Goal: Task Accomplishment & Management: Manage account settings

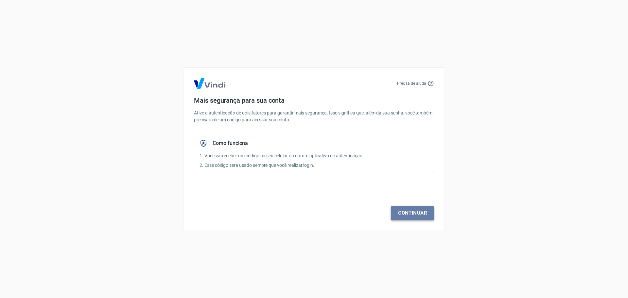
click at [409, 211] on link "Continuar" at bounding box center [412, 213] width 43 height 14
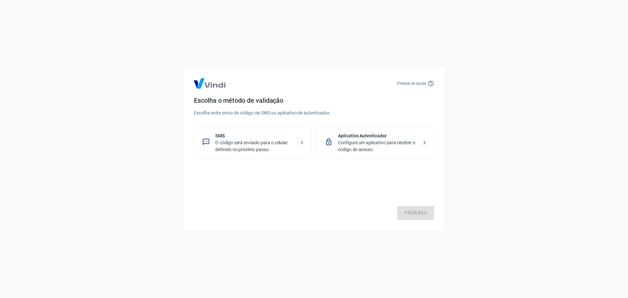
click at [248, 146] on p "O código será enviado para o celular definido no próximo passo." at bounding box center [255, 146] width 80 height 14
click at [411, 210] on link "Próximo" at bounding box center [415, 213] width 37 height 14
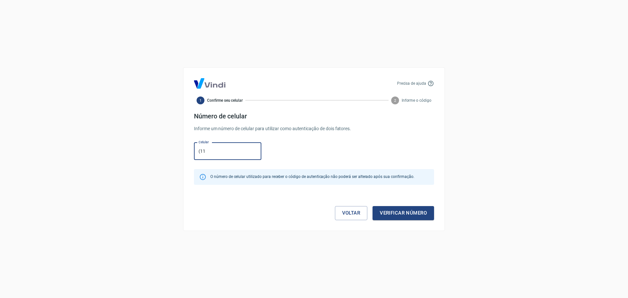
type input "[PHONE_NUMBER]"
click at [398, 215] on button "Verificar número" at bounding box center [402, 213] width 61 height 14
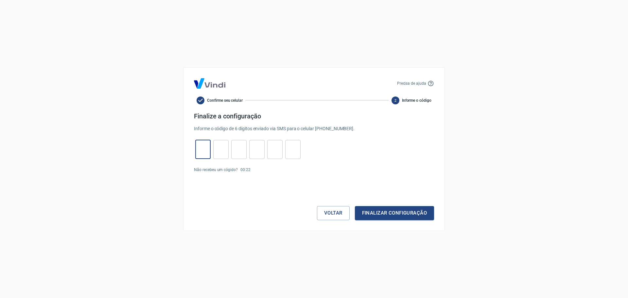
click at [197, 149] on input "tel" at bounding box center [202, 149] width 15 height 14
type input "3"
type input "4"
type input "5"
type input "7"
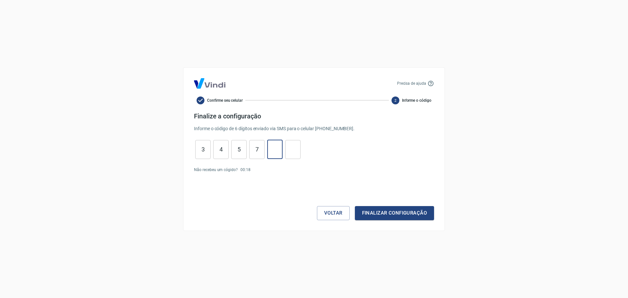
type input "2"
type input "7"
click at [398, 215] on button "Finalizar configuração" at bounding box center [394, 213] width 79 height 14
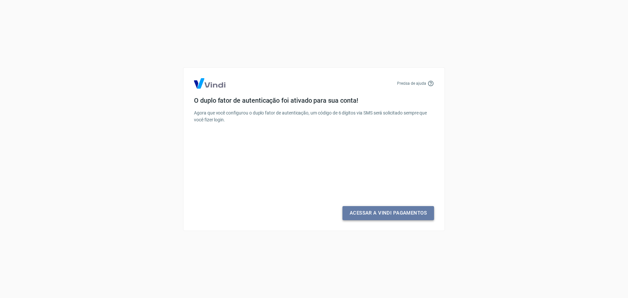
click at [398, 215] on link "Acessar a Vindi Pagamentos" at bounding box center [388, 213] width 92 height 14
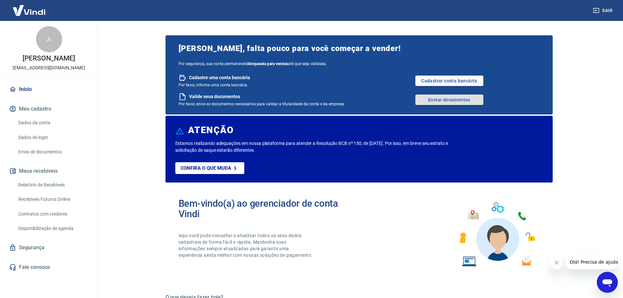
click at [438, 98] on link "Enviar documentos" at bounding box center [449, 99] width 68 height 10
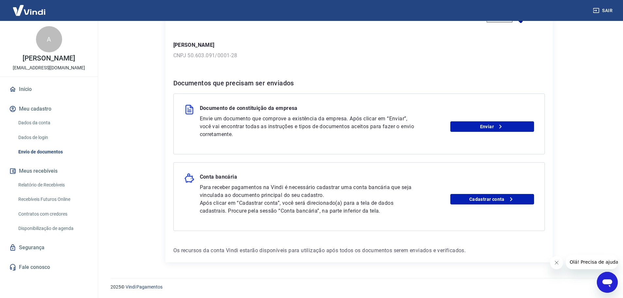
scroll to position [81, 0]
drag, startPoint x: 199, startPoint y: 109, endPoint x: 276, endPoint y: 116, distance: 77.8
click at [325, 111] on div "Documento de constituição da empresa" at bounding box center [359, 109] width 350 height 10
click at [242, 118] on p "Envie um documento que comprove a existência da empresa. Após clicar em “Enviar…" at bounding box center [308, 126] width 217 height 24
click at [501, 128] on icon at bounding box center [500, 126] width 8 height 8
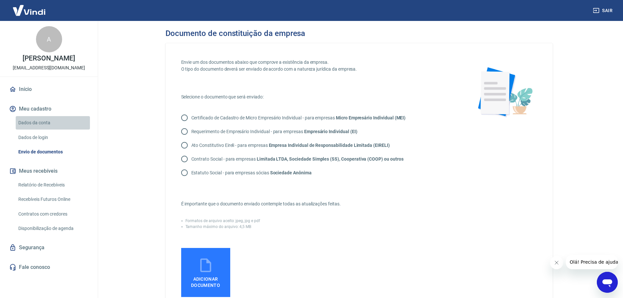
click at [33, 122] on link "Dados da conta" at bounding box center [53, 122] width 74 height 13
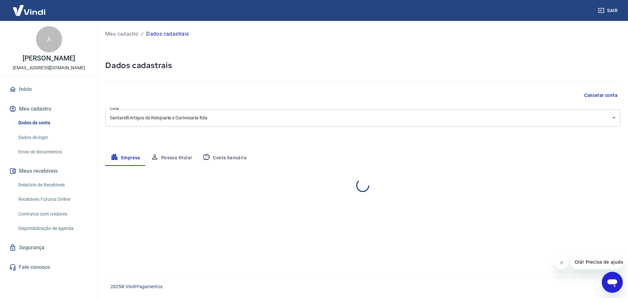
select select "SP"
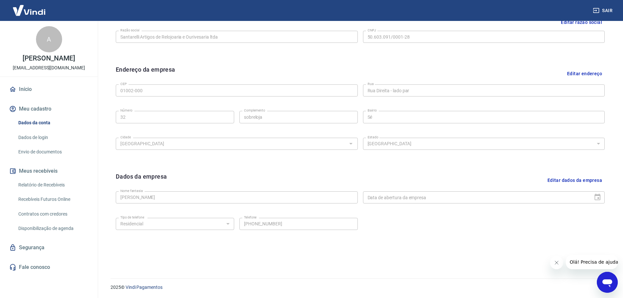
scroll to position [174, 0]
click at [29, 87] on link "Início" at bounding box center [49, 89] width 82 height 14
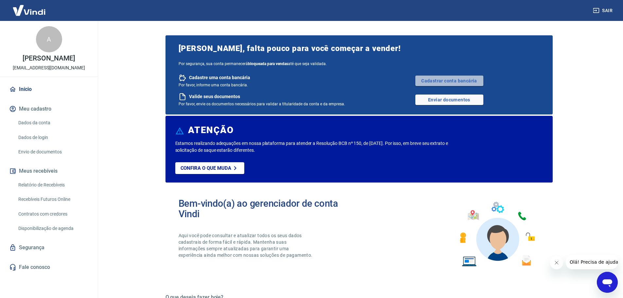
click at [438, 79] on link "Cadastrar conta bancária" at bounding box center [449, 81] width 68 height 10
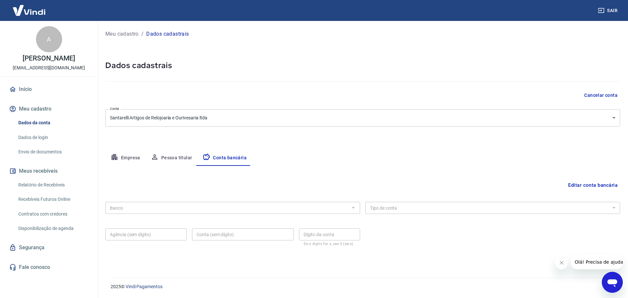
click at [581, 186] on button "Editar conta bancária" at bounding box center [592, 185] width 55 height 12
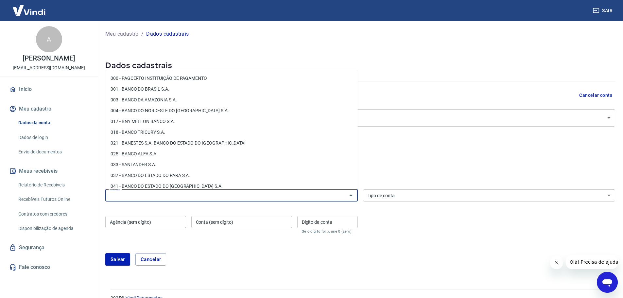
click at [193, 197] on input "Banco" at bounding box center [226, 195] width 238 height 8
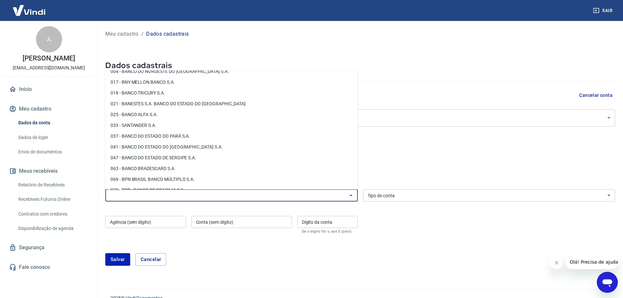
scroll to position [52, 0]
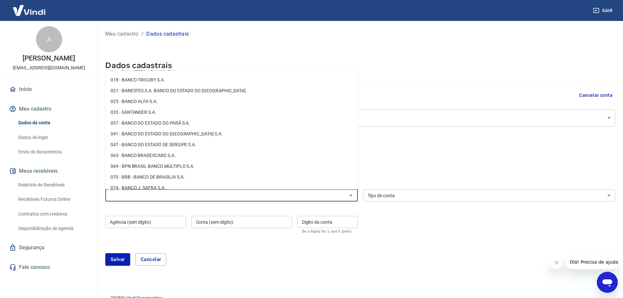
click at [233, 158] on li "063 - BANCO BRADESCARD S.A." at bounding box center [231, 155] width 252 height 11
type input "063 - BANCO BRADESCARD S.A."
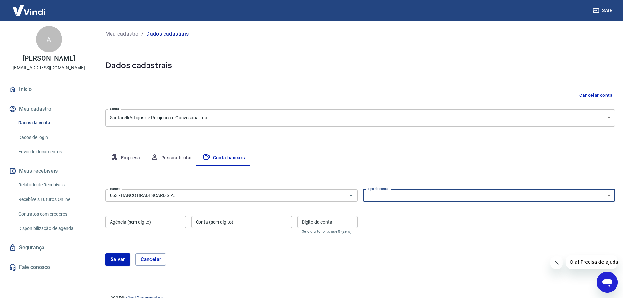
click at [420, 196] on select "Conta Corrente Conta Poupança" at bounding box center [489, 195] width 252 height 12
select select "1"
click at [363, 189] on select "Conta Corrente Conta Poupança" at bounding box center [489, 195] width 252 height 12
click at [156, 221] on input "Agência (sem dígito)" at bounding box center [145, 222] width 81 height 12
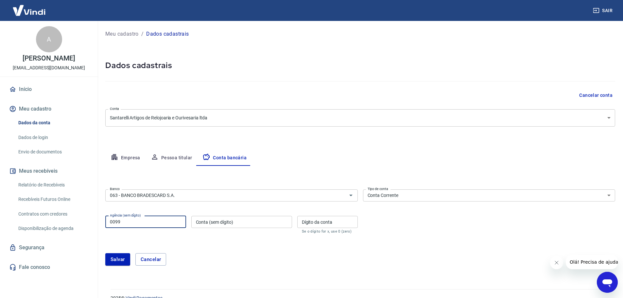
type input "0099"
click at [272, 220] on input "Conta (sem dígito)" at bounding box center [241, 222] width 101 height 12
type input "174982"
click at [313, 223] on input "Dígito da conta" at bounding box center [327, 222] width 60 height 12
type input "0"
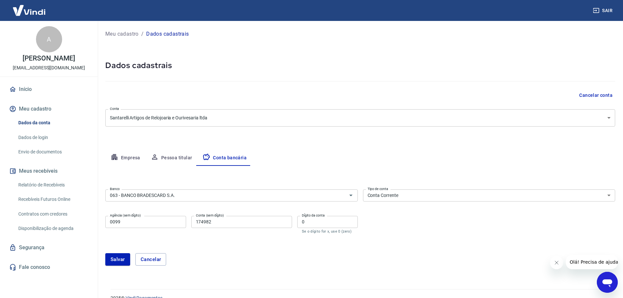
click at [277, 245] on form "Banco 063 - BANCO BRADESCARD S.A. Banco Tipo de conta Conta Corrente Conta Poup…" at bounding box center [360, 230] width 510 height 87
click at [118, 256] on button "Salvar" at bounding box center [117, 259] width 25 height 12
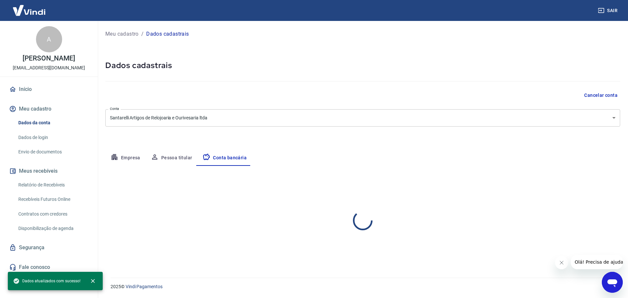
select select "1"
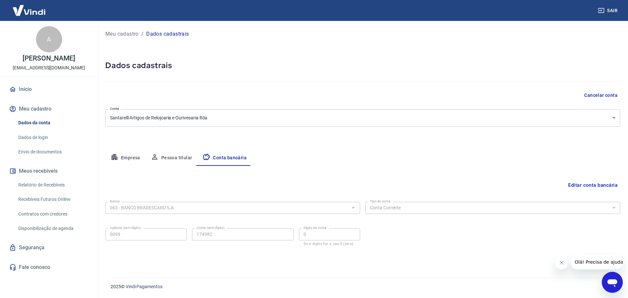
click at [180, 157] on button "Pessoa titular" at bounding box center [172, 158] width 52 height 16
click at [117, 156] on icon "button" at bounding box center [115, 157] width 8 height 8
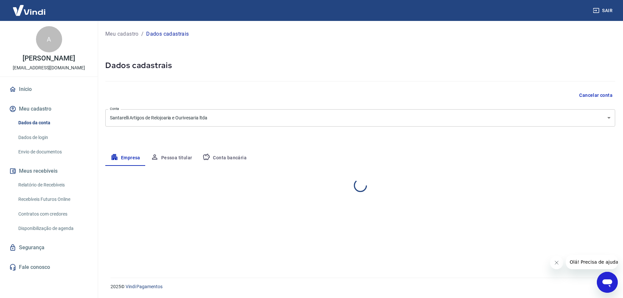
select select "SP"
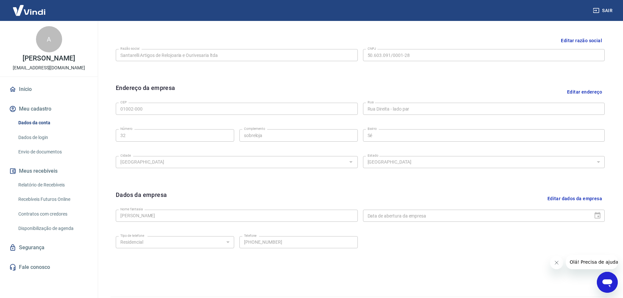
scroll to position [174, 0]
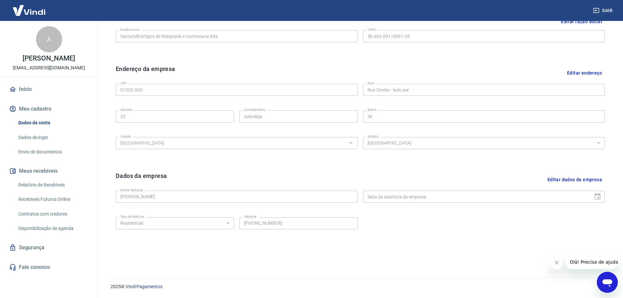
click at [25, 92] on link "Início" at bounding box center [49, 89] width 82 height 14
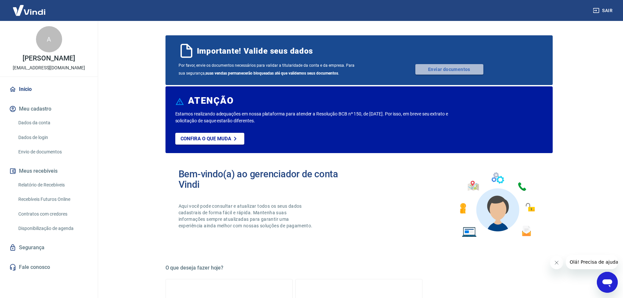
click at [423, 67] on link "Enviar documentos" at bounding box center [449, 69] width 68 height 10
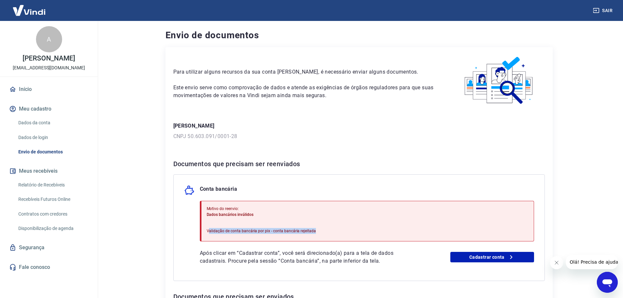
drag, startPoint x: 209, startPoint y: 232, endPoint x: 340, endPoint y: 230, distance: 131.5
click at [337, 231] on div "Motivo do reenvio: Dados bancários inválidos Validação de conta bancária por pi…" at bounding box center [367, 221] width 334 height 41
click at [383, 222] on div "Motivo do reenvio: Dados bancários inválidos Validação de conta bancária por pi…" at bounding box center [367, 221] width 334 height 41
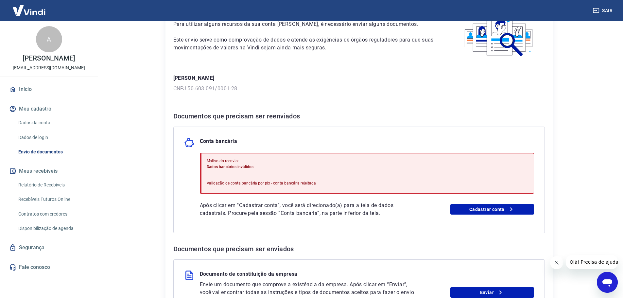
scroll to position [69, 0]
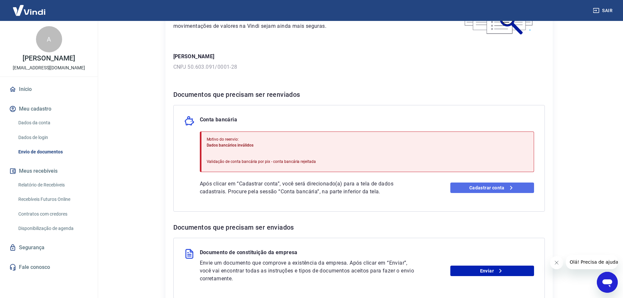
click at [505, 189] on link "Cadastrar conta" at bounding box center [492, 187] width 84 height 10
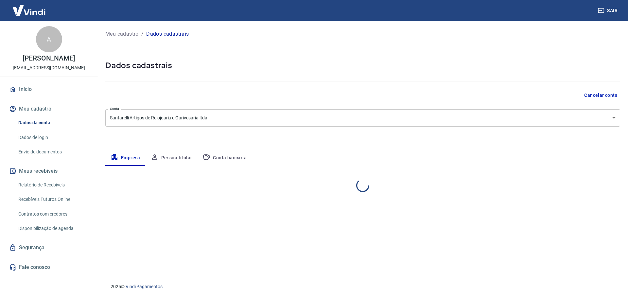
select select "SP"
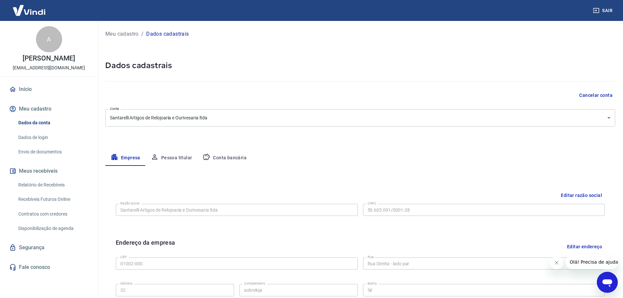
click at [225, 159] on button "Conta bancária" at bounding box center [224, 158] width 55 height 16
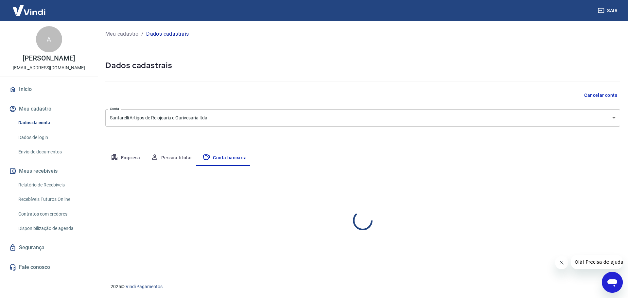
select select "1"
click at [594, 186] on button "Editar conta bancária" at bounding box center [592, 185] width 55 height 12
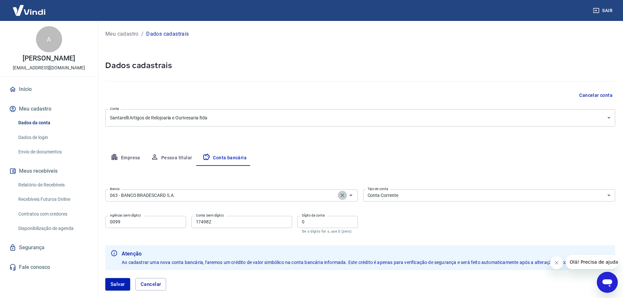
click at [345, 195] on icon "Clear" at bounding box center [342, 195] width 7 height 7
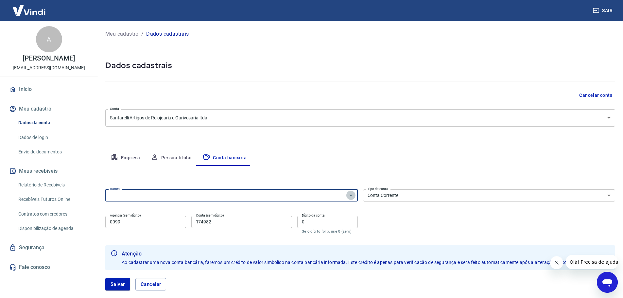
click at [351, 195] on icon "Abrir" at bounding box center [351, 195] width 8 height 8
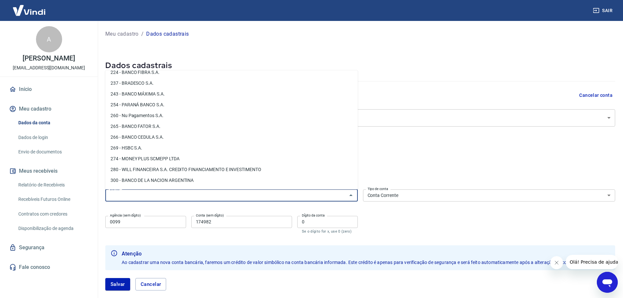
scroll to position [485, 0]
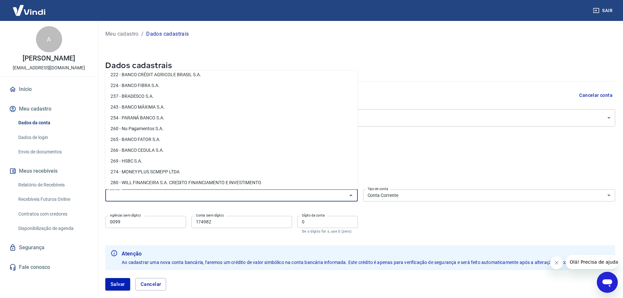
click at [235, 94] on li "237 - BRADESCO S.A." at bounding box center [231, 96] width 252 height 11
type input "237 - BRADESCO S.A."
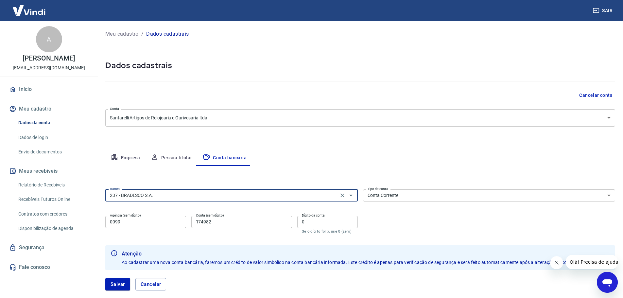
click at [591, 222] on div "Banco 237 - BRADESCO S.A. Banco Tipo de conta Conta Corrente Conta Poupança Tip…" at bounding box center [360, 211] width 510 height 48
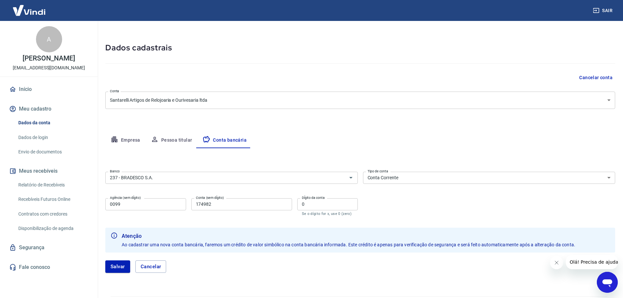
scroll to position [36, 0]
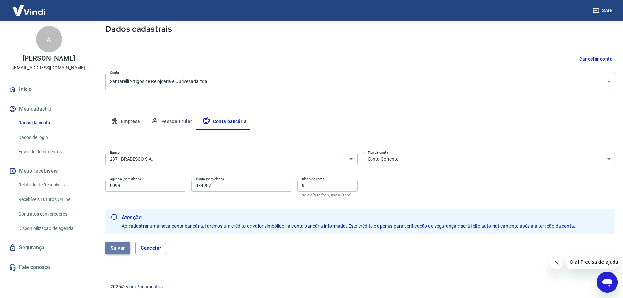
click at [111, 244] on button "Salvar" at bounding box center [117, 248] width 25 height 12
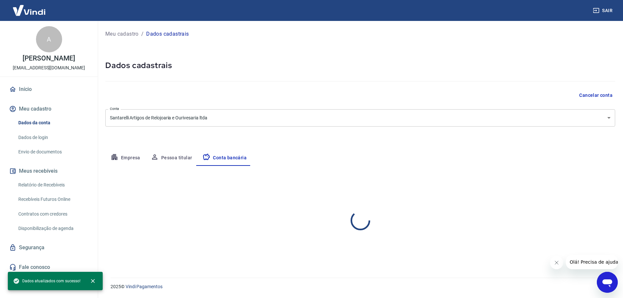
scroll to position [0, 0]
select select "1"
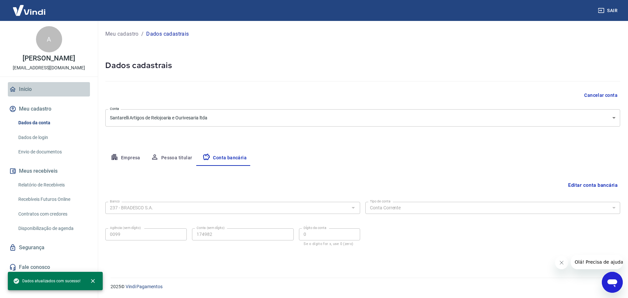
click at [32, 85] on link "Início" at bounding box center [49, 89] width 82 height 14
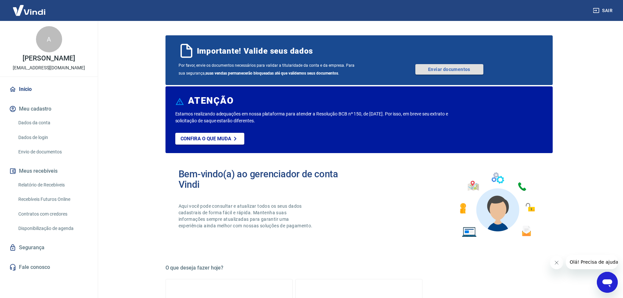
click at [449, 65] on link "Enviar documentos" at bounding box center [449, 69] width 68 height 10
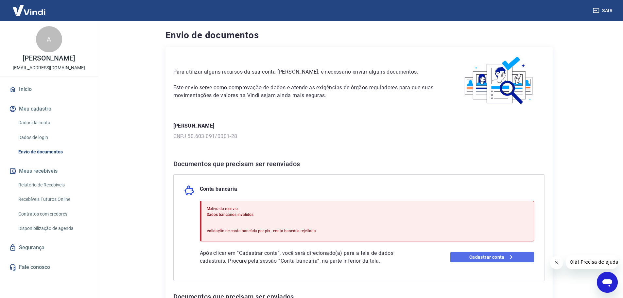
click at [484, 257] on link "Cadastrar conta" at bounding box center [492, 257] width 84 height 10
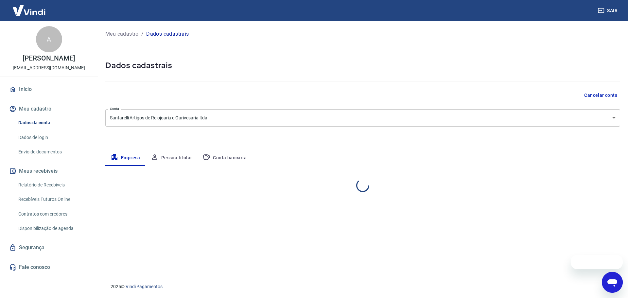
select select "SP"
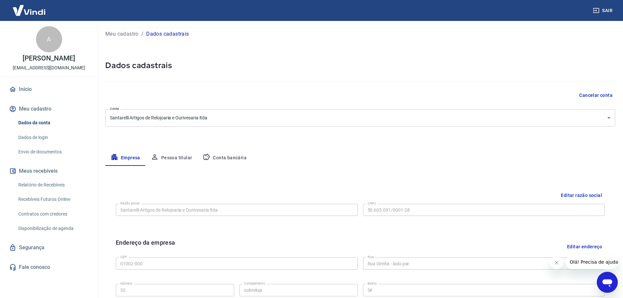
click at [235, 156] on button "Conta bancária" at bounding box center [224, 158] width 55 height 16
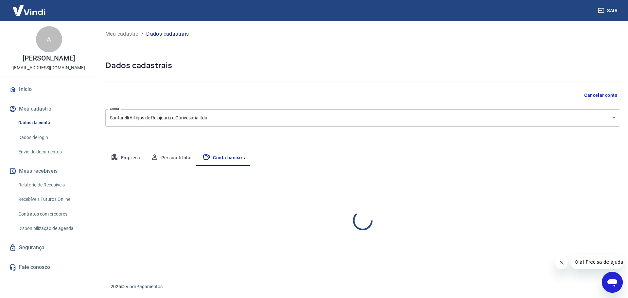
select select "1"
click at [573, 141] on div "Meu cadastro / Dados cadastrais Dados cadastrais Cancelar conta Conta Santarell…" at bounding box center [362, 145] width 530 height 249
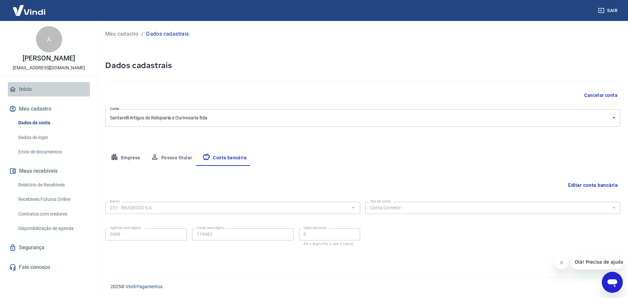
click at [18, 86] on link "Início" at bounding box center [49, 89] width 82 height 14
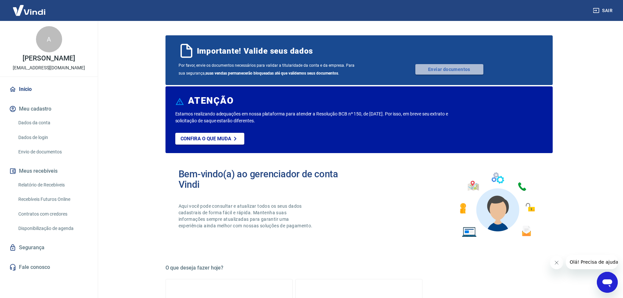
click at [466, 73] on link "Enviar documentos" at bounding box center [449, 69] width 68 height 10
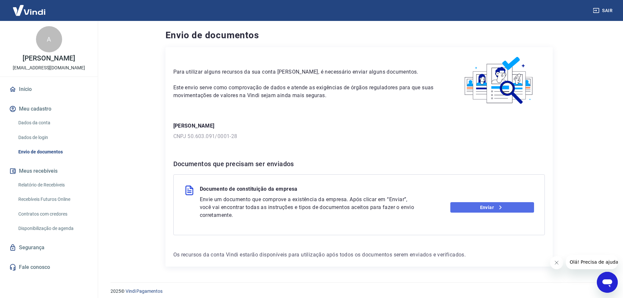
click at [473, 206] on link "Enviar" at bounding box center [492, 207] width 84 height 10
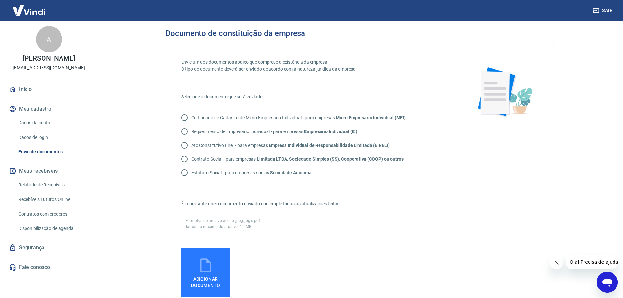
click at [195, 161] on p "Contrato Social - para empresas Limitada LTDA, Sociedade Simples (SS), Cooperat…" at bounding box center [297, 159] width 212 height 7
click at [191, 161] on input "Contrato Social - para empresas Limitada LTDA, Sociedade Simples (SS), Cooperat…" at bounding box center [185, 159] width 14 height 14
radio input "true"
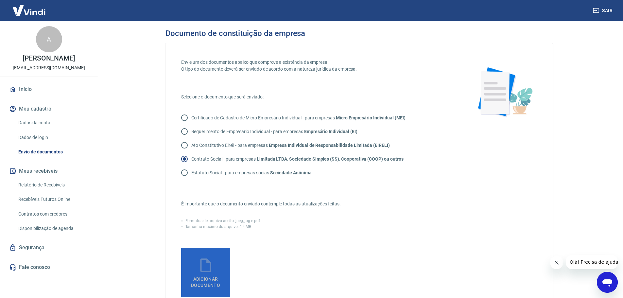
click at [208, 264] on icon at bounding box center [205, 265] width 16 height 16
click at [0, 0] on input "Adicionar documento" at bounding box center [0, 0] width 0 height 0
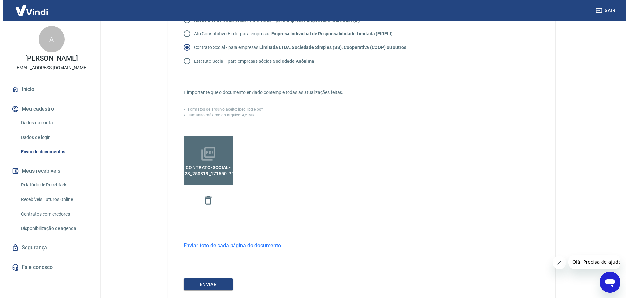
scroll to position [131, 0]
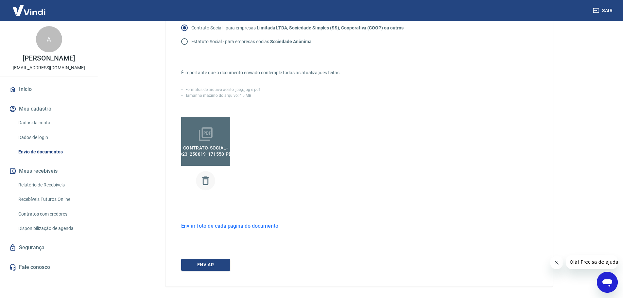
click at [203, 180] on icon "button" at bounding box center [205, 180] width 7 height 9
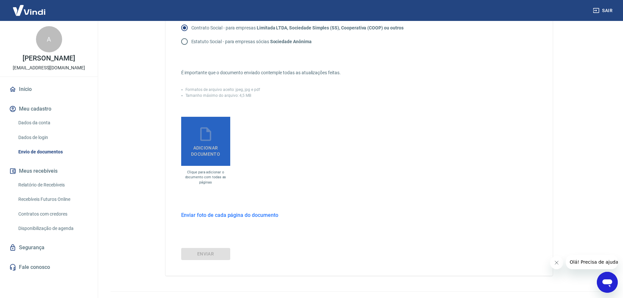
click at [198, 139] on icon at bounding box center [205, 134] width 16 height 16
click at [0, 0] on input "Adicionar documento" at bounding box center [0, 0] width 0 height 0
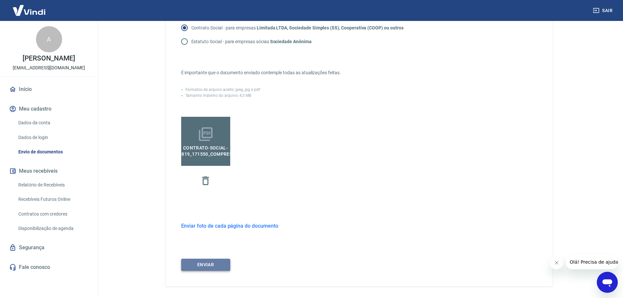
click at [204, 264] on button "ENVIAR" at bounding box center [205, 265] width 49 height 12
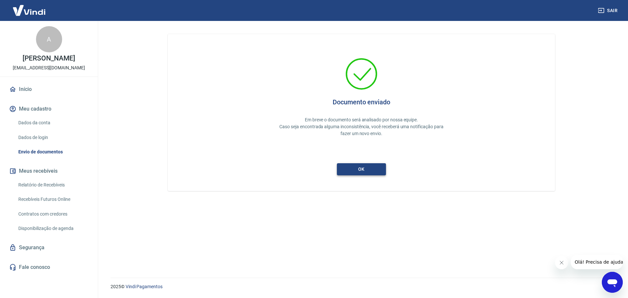
click at [371, 170] on button "ok" at bounding box center [361, 169] width 49 height 12
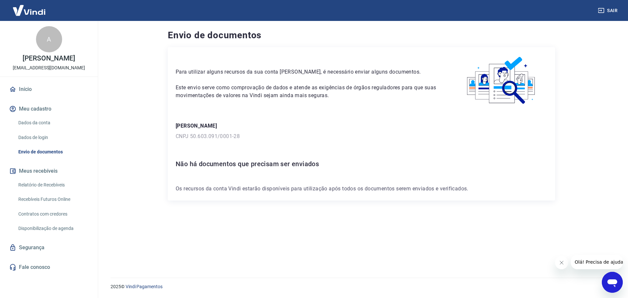
click at [559, 262] on icon "Fechar mensagem da empresa" at bounding box center [560, 262] width 5 height 5
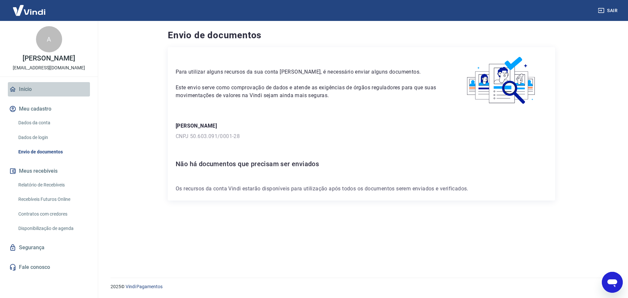
click at [27, 93] on link "Início" at bounding box center [49, 89] width 82 height 14
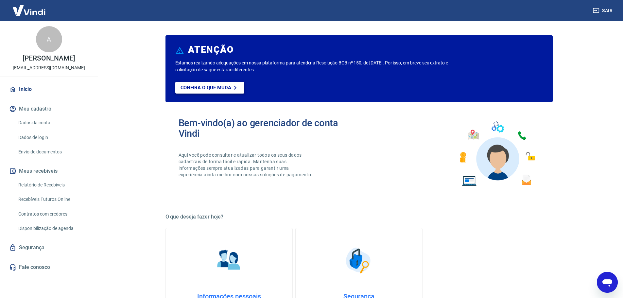
click at [219, 87] on p "Confira o que muda" at bounding box center [205, 88] width 51 height 6
click at [200, 86] on p "Confira o que muda" at bounding box center [205, 88] width 51 height 6
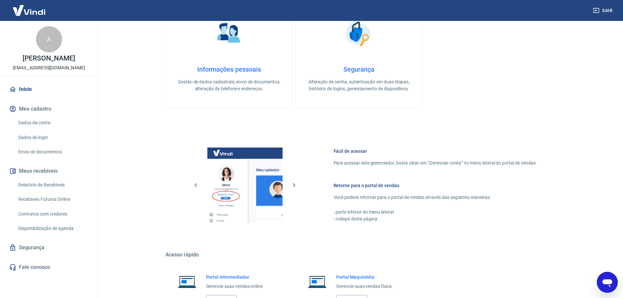
scroll to position [280, 0]
